Goal: Download file/media

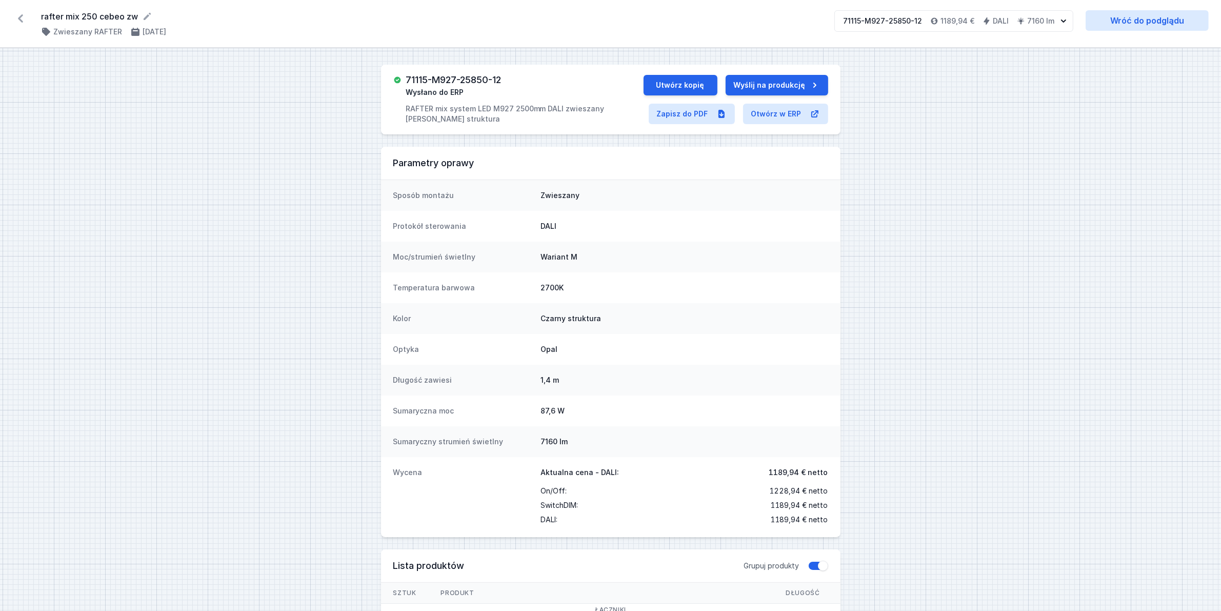
click at [19, 19] on icon at bounding box center [20, 18] width 5 height 8
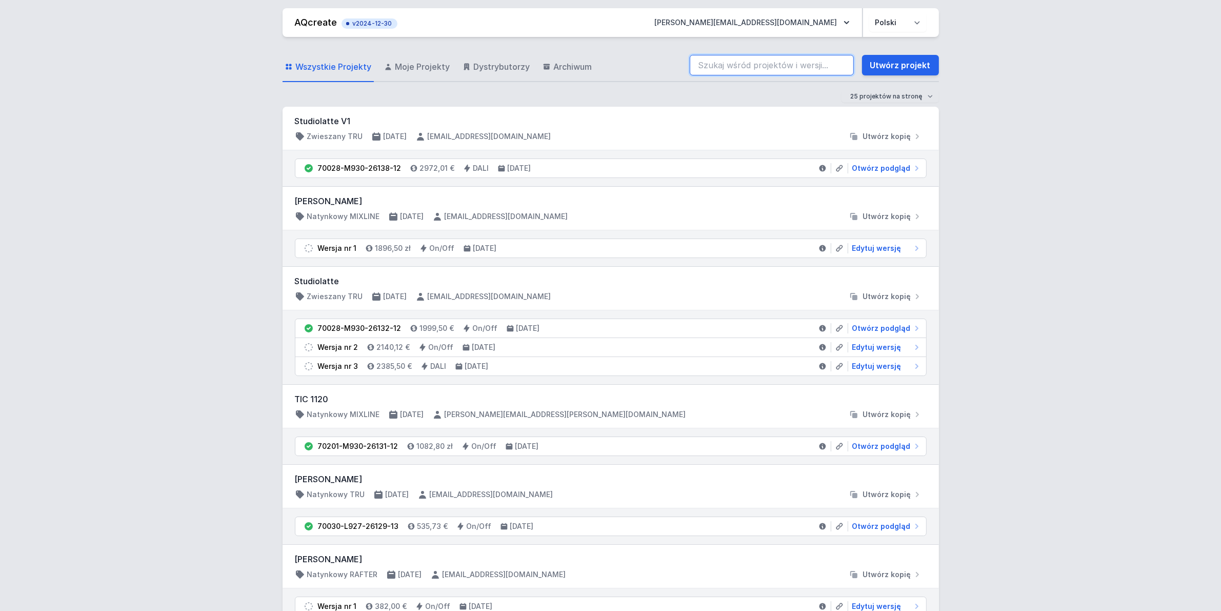
click at [699, 66] on input "search" at bounding box center [772, 65] width 164 height 21
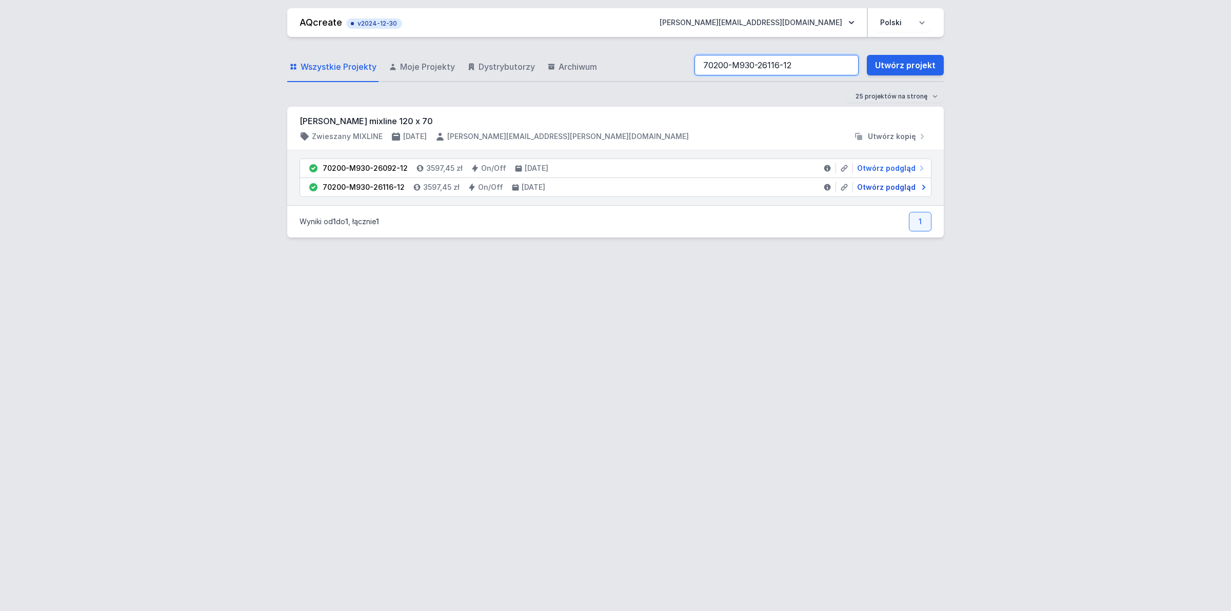
type input "70200-M930-26116-12"
drag, startPoint x: 878, startPoint y: 189, endPoint x: 837, endPoint y: 191, distance: 40.6
click at [877, 189] on span "Otwórz podgląd" at bounding box center [886, 187] width 58 height 10
select select "2"
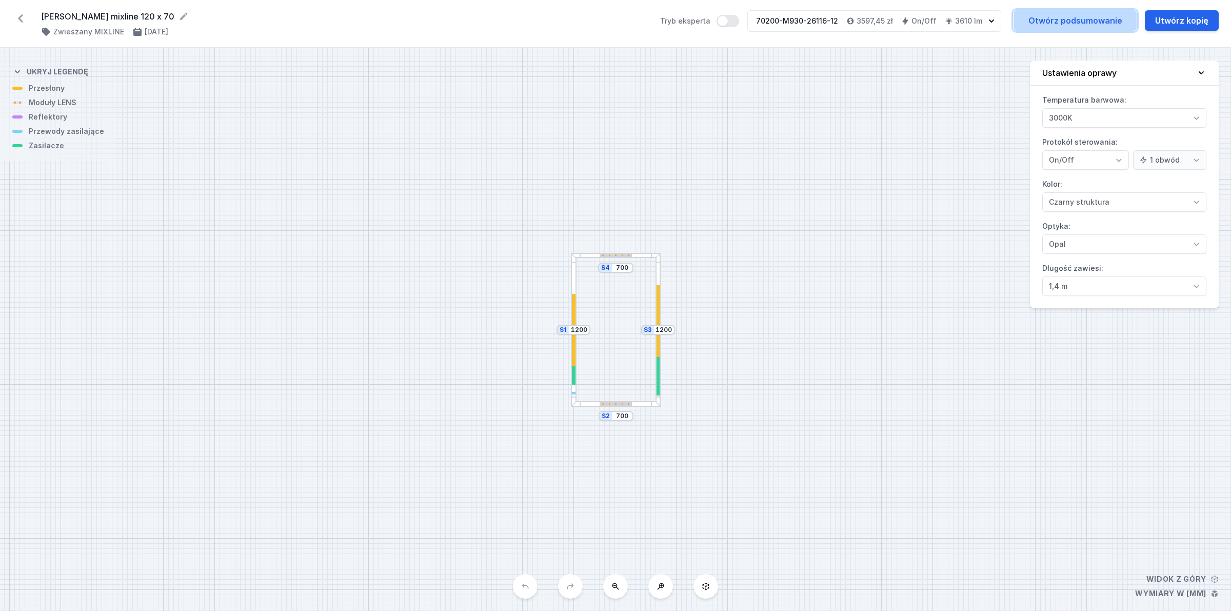
click at [1081, 16] on link "Otwórz podsumowanie" at bounding box center [1074, 20] width 123 height 21
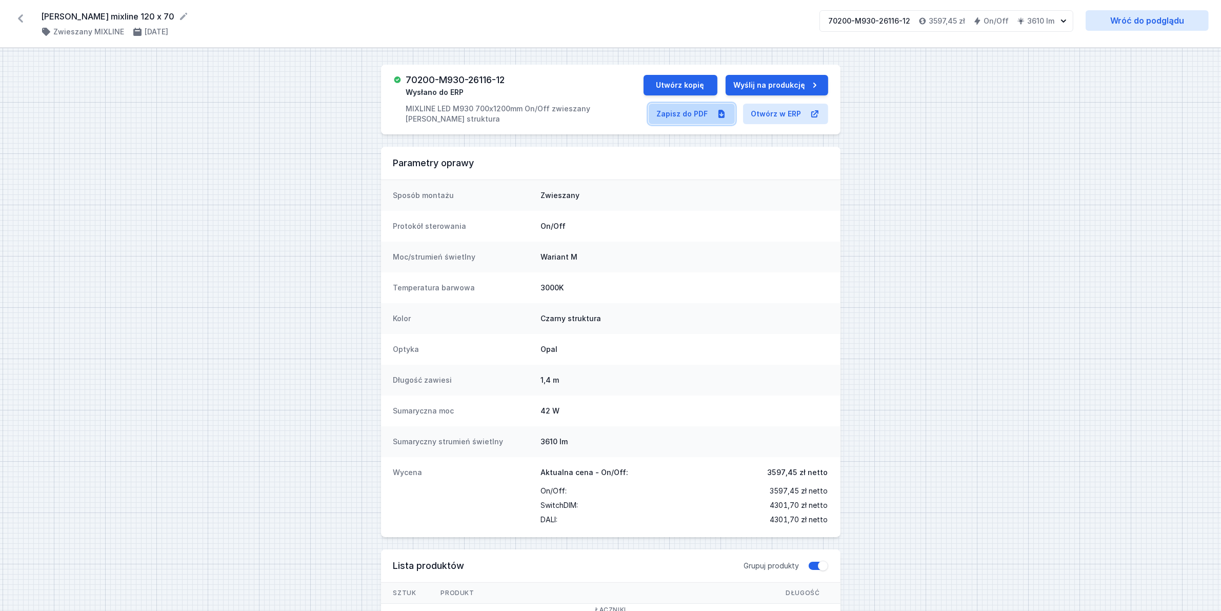
click at [678, 113] on link "Zapisz do PDF" at bounding box center [692, 114] width 86 height 21
